Goal: Information Seeking & Learning: Check status

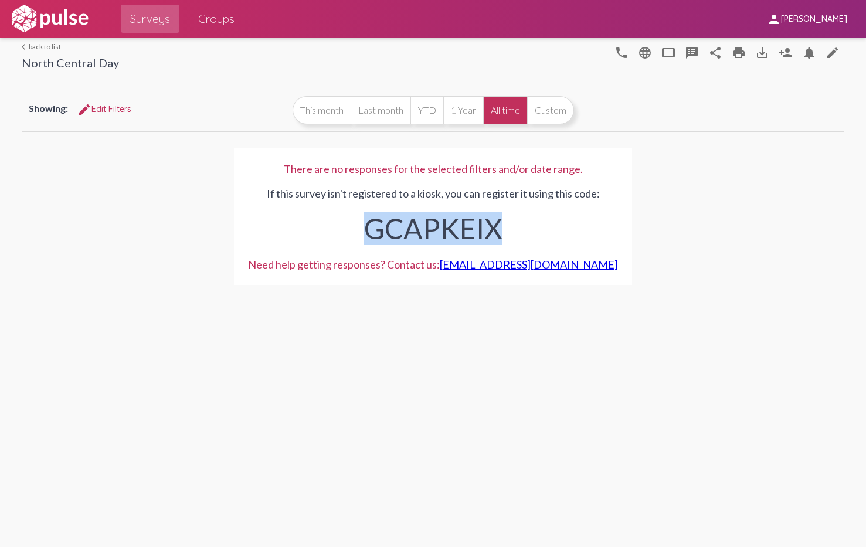
drag, startPoint x: 522, startPoint y: 229, endPoint x: 360, endPoint y: 223, distance: 162.0
click at [360, 223] on div "GCAPKEIX" at bounding box center [433, 225] width 370 height 51
copy div "GCAPKEIX"
click at [215, 19] on span "Groups" at bounding box center [216, 18] width 36 height 21
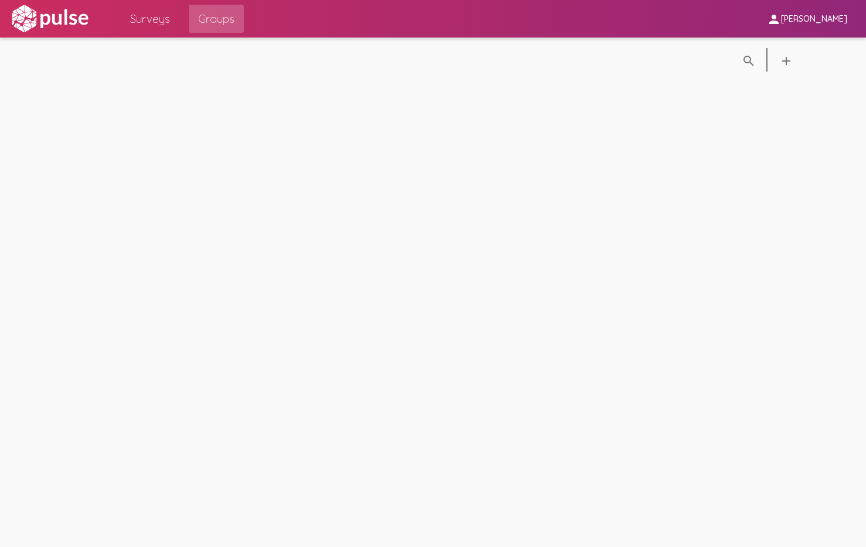
click at [158, 20] on span "Surveys" at bounding box center [150, 18] width 40 height 21
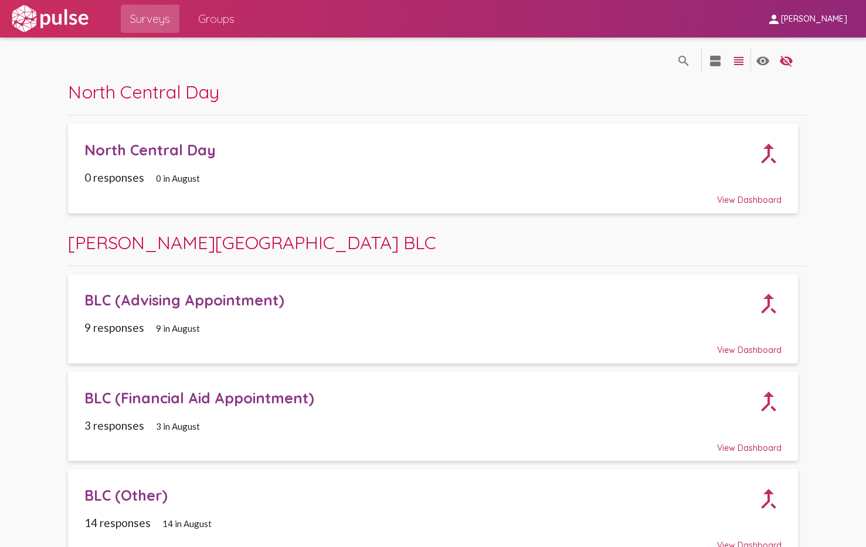
click at [286, 164] on div "North Central Day call_merge" at bounding box center [433, 149] width 698 height 35
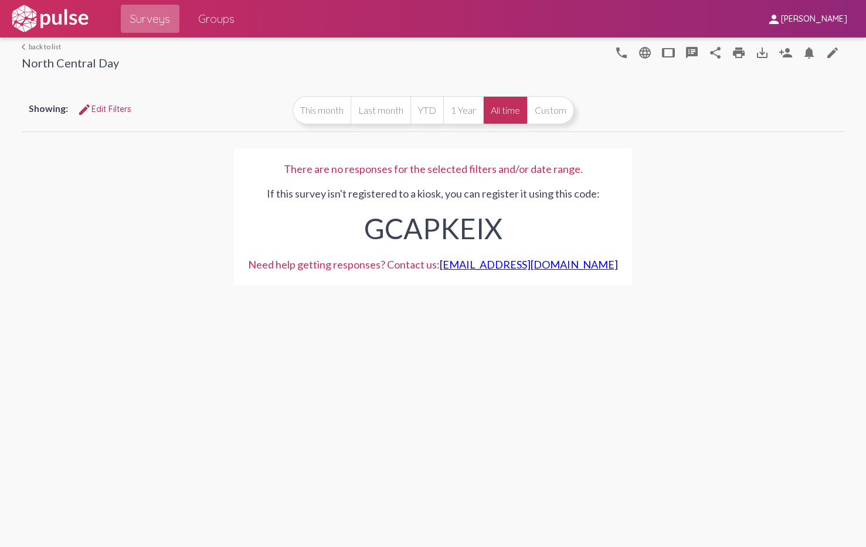
click at [138, 16] on span "Surveys" at bounding box center [150, 18] width 40 height 21
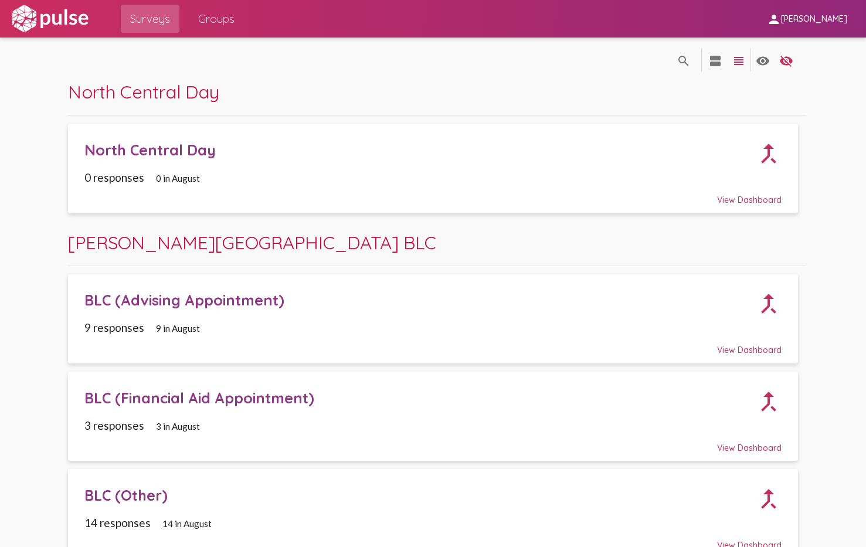
click at [747, 197] on div "View Dashboard" at bounding box center [433, 194] width 698 height 21
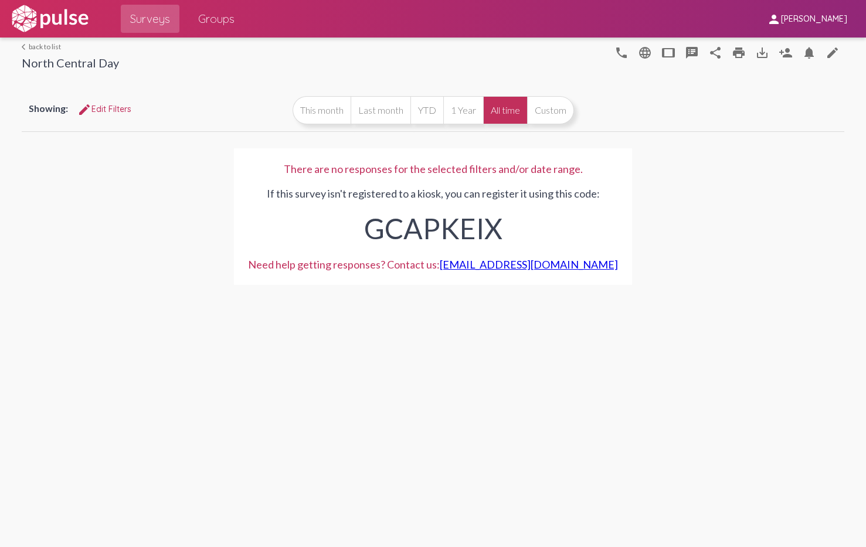
click at [46, 44] on link "arrow_back_ios back to list" at bounding box center [70, 46] width 97 height 9
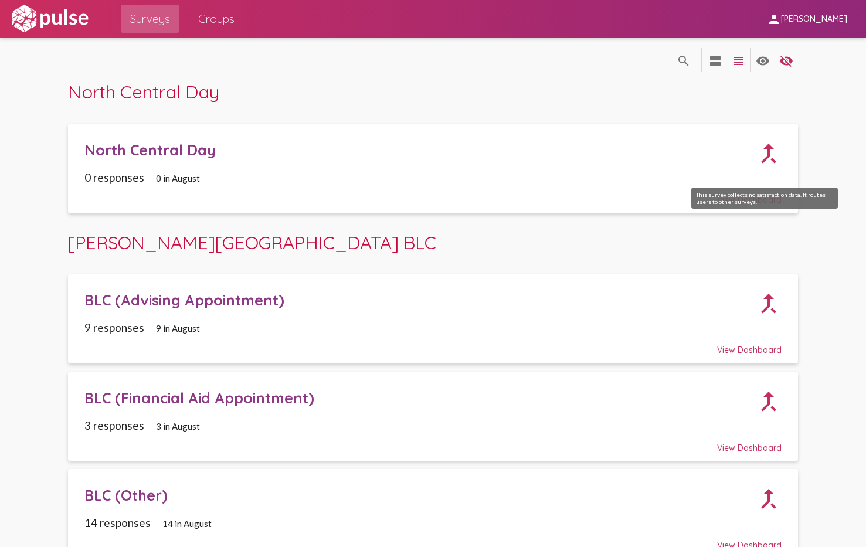
click at [765, 155] on mat-icon "call_merge" at bounding box center [769, 154] width 52 height 52
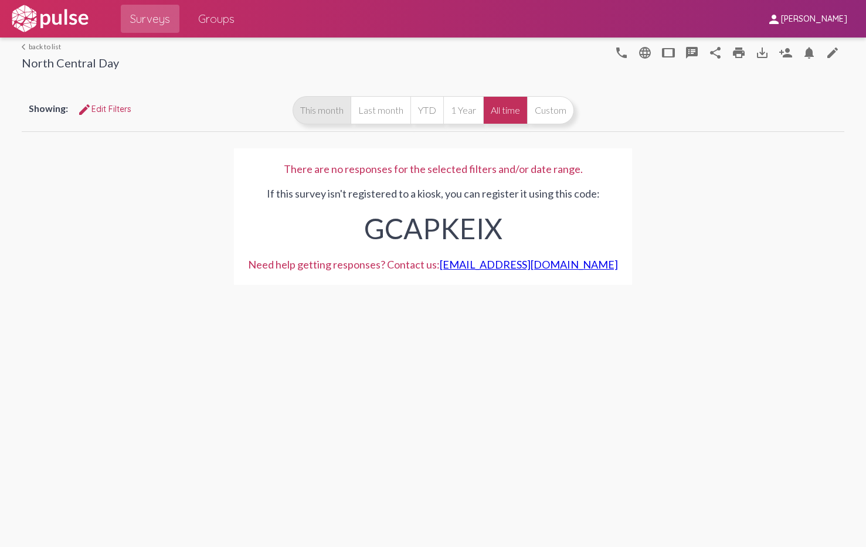
click at [330, 108] on button "This month" at bounding box center [322, 110] width 58 height 28
click at [509, 110] on button "All time" at bounding box center [505, 110] width 44 height 28
click at [560, 108] on button "Custom" at bounding box center [550, 110] width 47 height 28
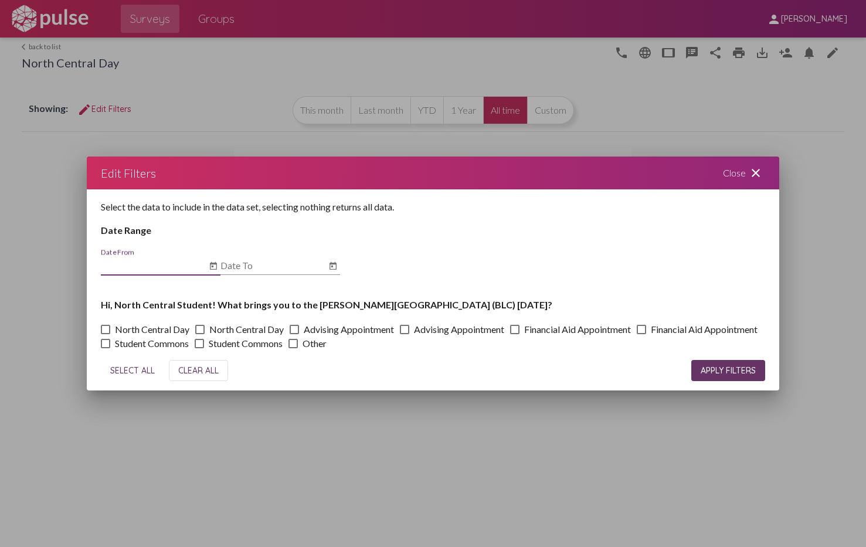
click at [757, 169] on mat-icon "close" at bounding box center [756, 173] width 14 height 14
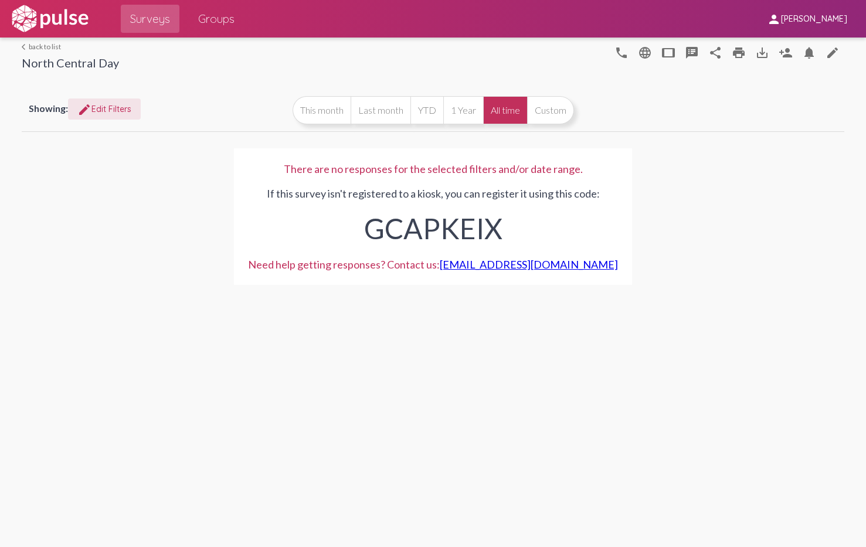
click at [99, 106] on span "edit Edit Filters" at bounding box center [104, 109] width 54 height 11
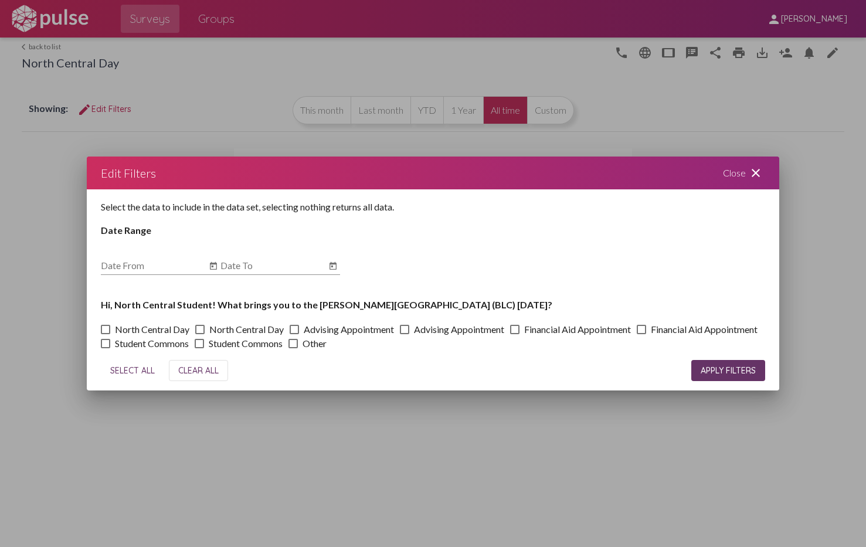
click at [755, 170] on mat-icon "close" at bounding box center [756, 173] width 14 height 14
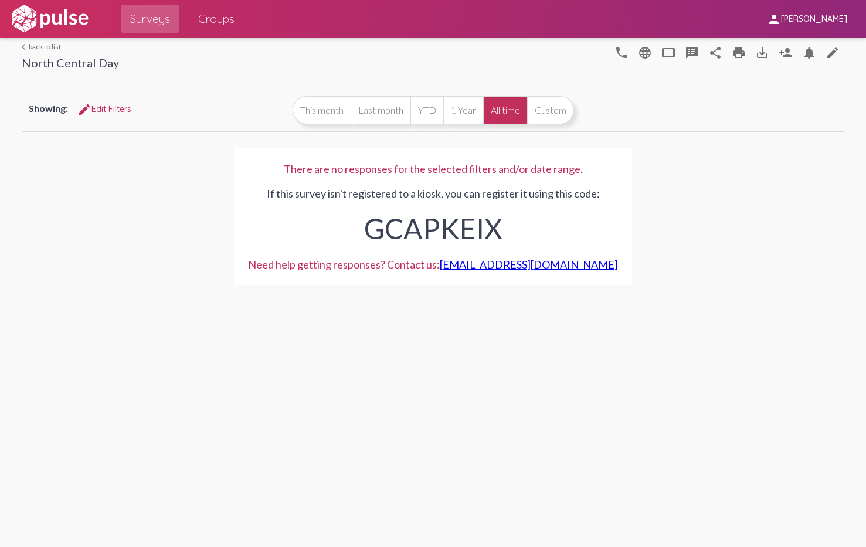
click at [665, 197] on div "There are no responses for the selected filters and/or date range. If this surv…" at bounding box center [433, 216] width 823 height 165
click at [804, 16] on span "[PERSON_NAME]" at bounding box center [814, 19] width 66 height 11
click at [804, 16] on div at bounding box center [433, 273] width 866 height 547
click at [788, 52] on mat-icon "person_add" at bounding box center [786, 53] width 14 height 14
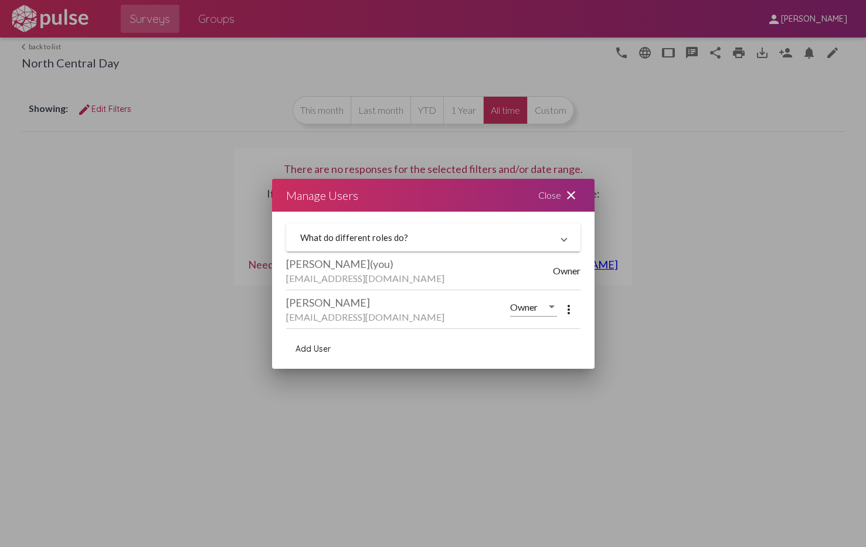
click at [576, 185] on div "Close close" at bounding box center [559, 195] width 70 height 33
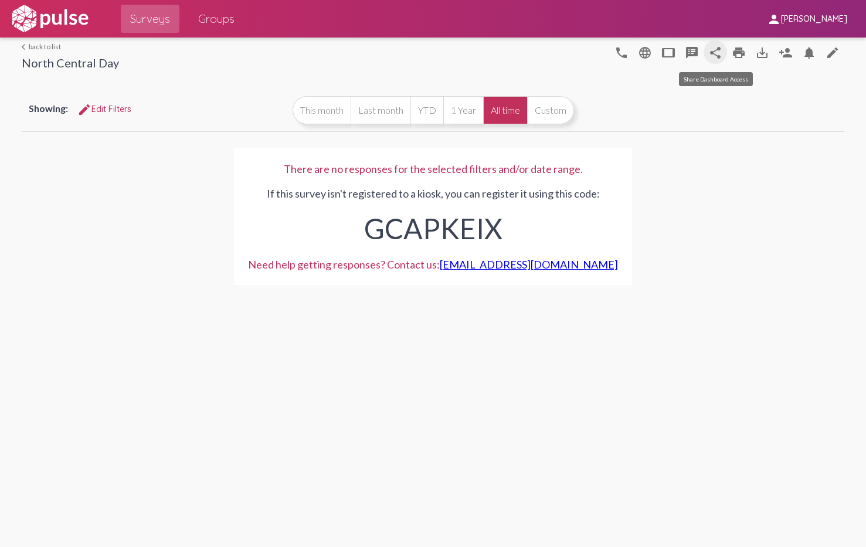
click at [717, 50] on mat-icon "share" at bounding box center [716, 53] width 14 height 14
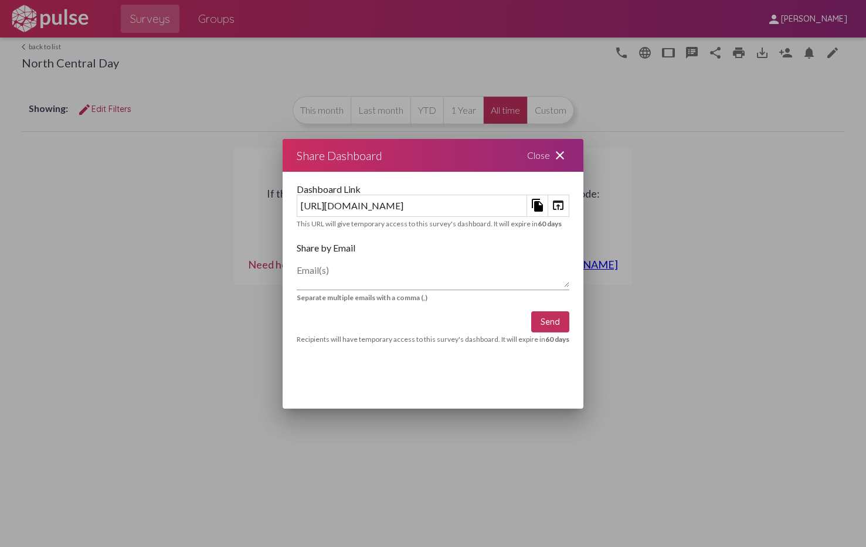
click at [567, 150] on mat-icon "close" at bounding box center [560, 155] width 14 height 14
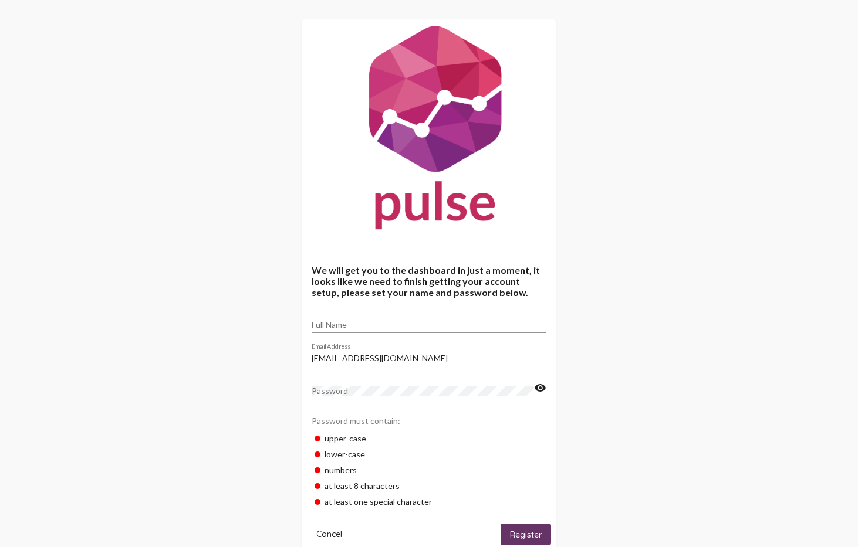
scroll to position [39, 0]
